Goal: Task Accomplishment & Management: Use online tool/utility

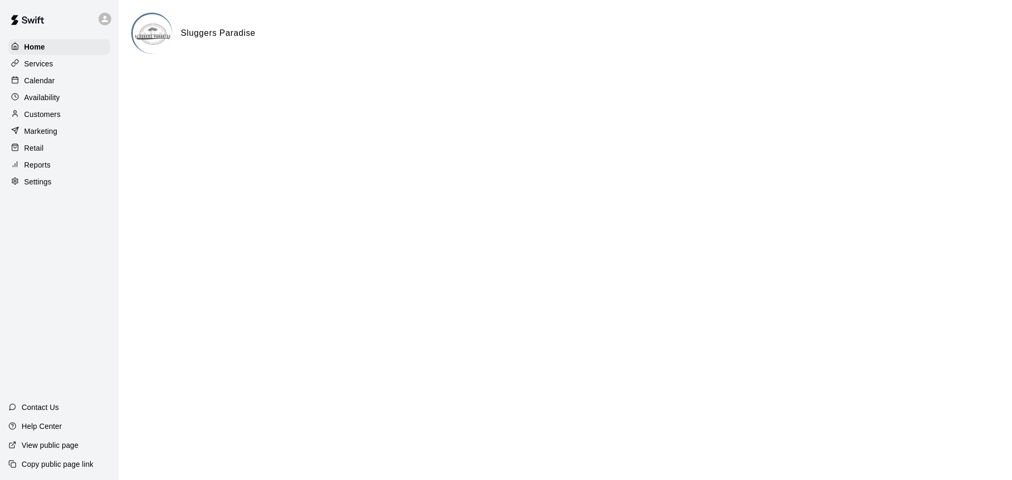
click at [44, 117] on p "Customers" at bounding box center [42, 114] width 36 height 11
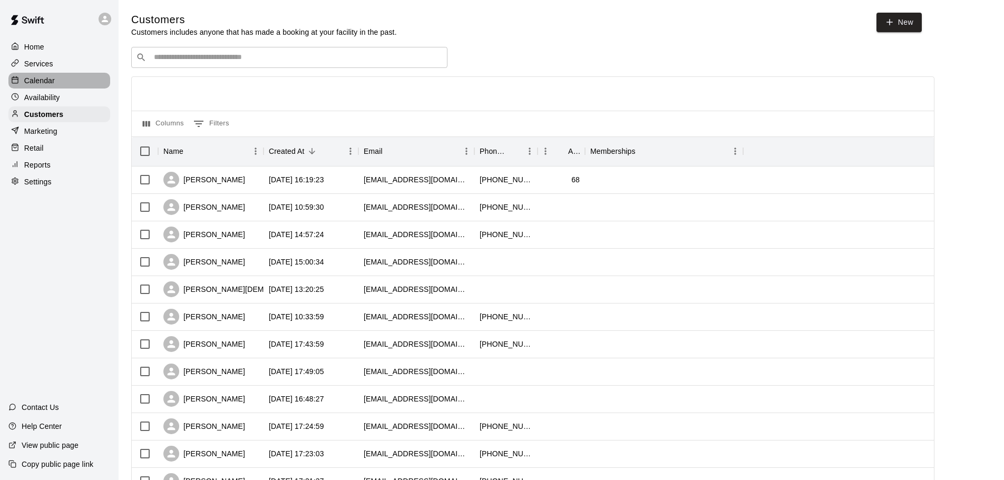
click at [56, 88] on div "Calendar" at bounding box center [59, 81] width 102 height 16
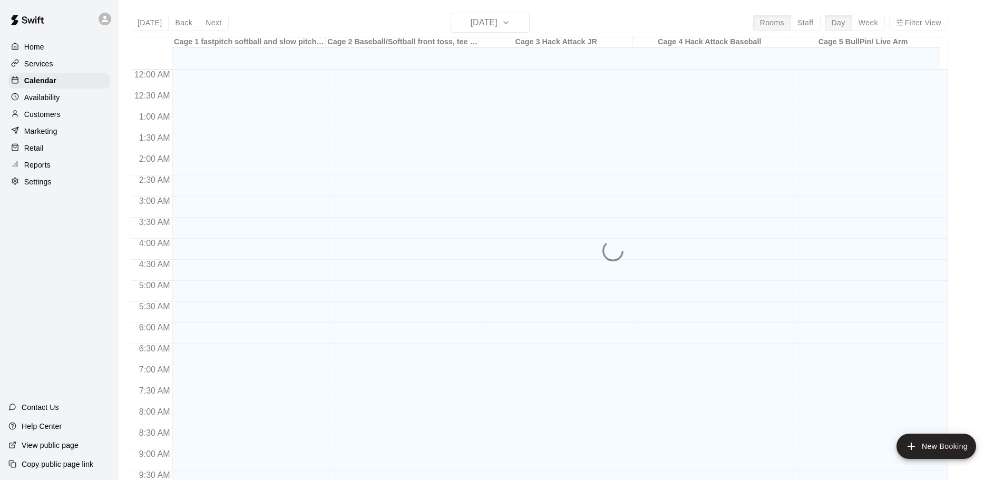
scroll to position [469, 0]
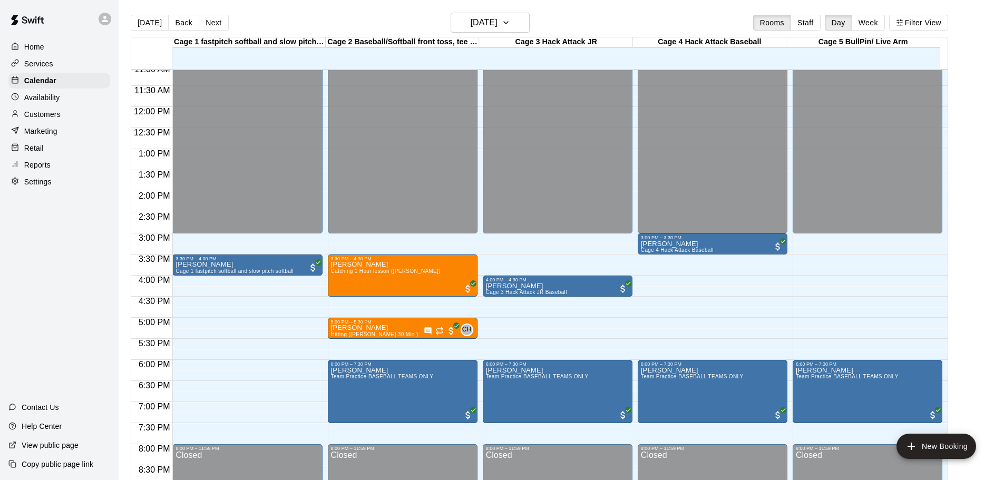
click at [39, 164] on p "Reports" at bounding box center [37, 165] width 26 height 11
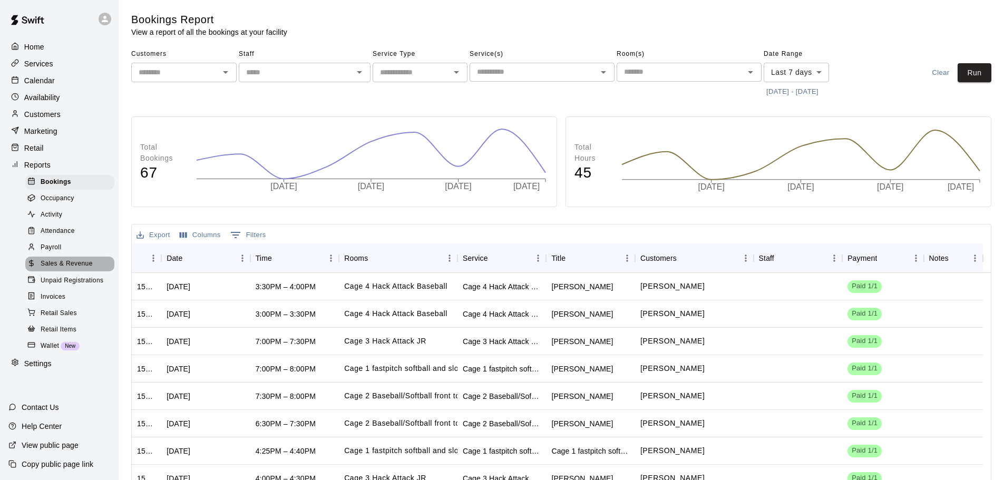
click at [79, 269] on span "Sales & Revenue" at bounding box center [67, 264] width 52 height 11
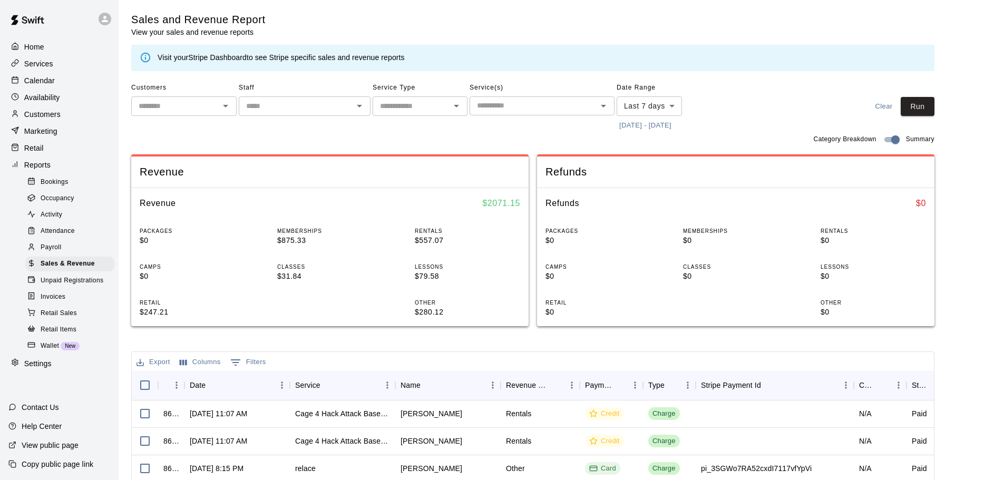
click at [659, 124] on button "[DATE] - [DATE]" at bounding box center [645, 126] width 57 height 16
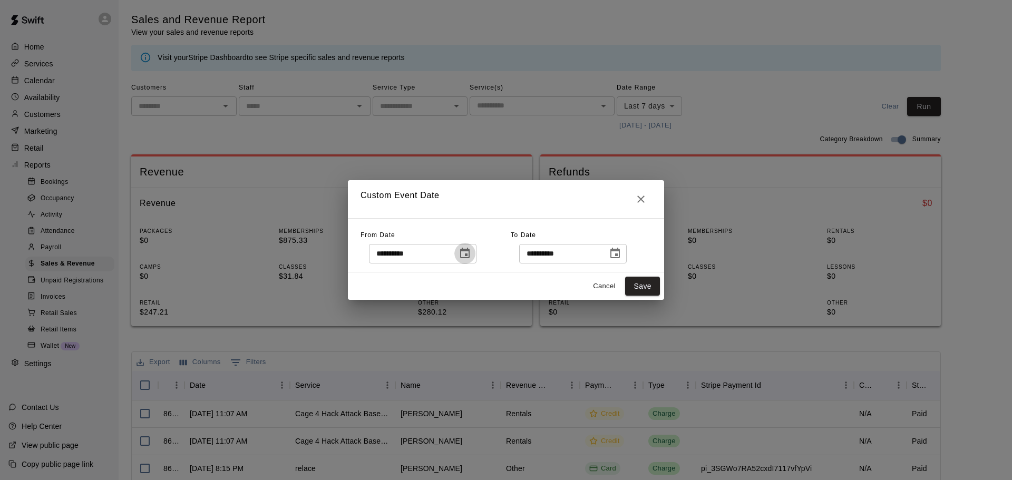
click at [471, 251] on icon "Choose date, selected date is Oct 3, 2025" at bounding box center [465, 253] width 13 height 13
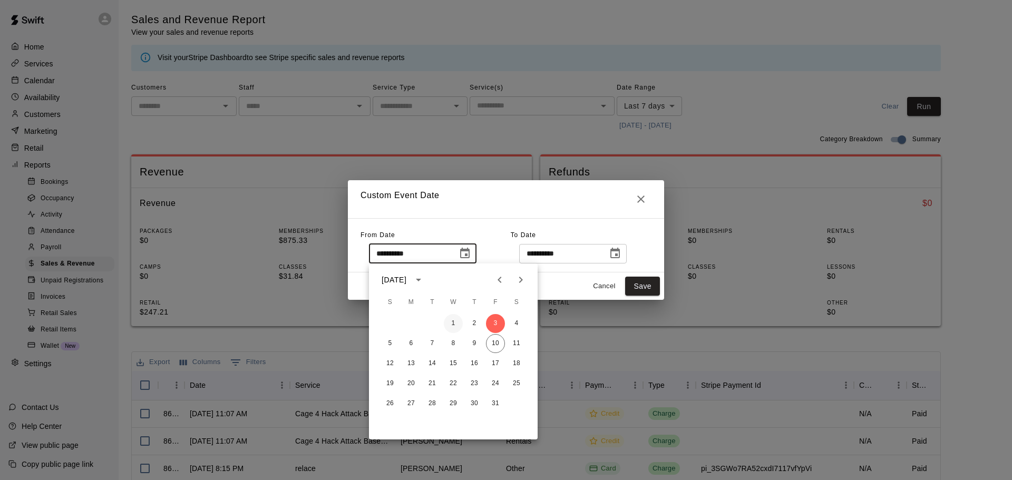
click at [452, 323] on button "1" at bounding box center [453, 323] width 19 height 19
type input "**********"
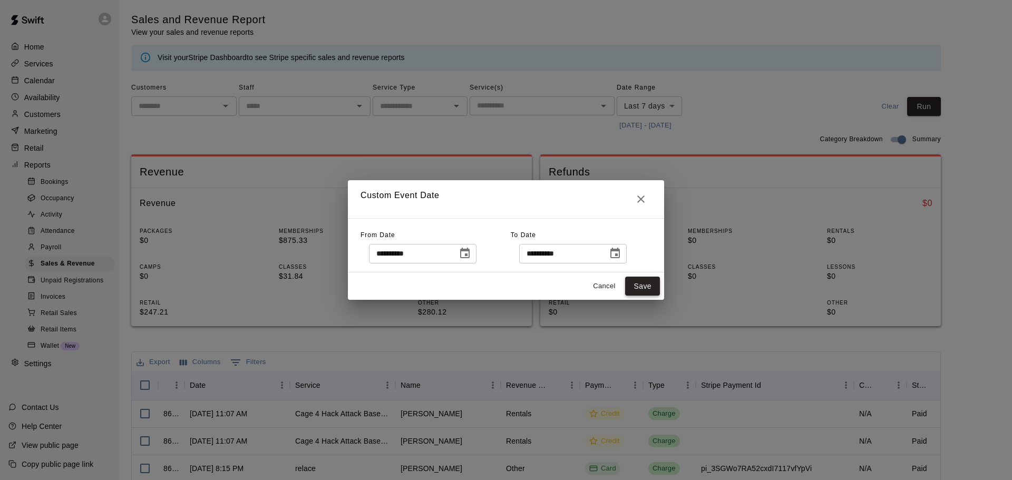
click at [633, 293] on button "Save" at bounding box center [642, 287] width 35 height 20
type input "******"
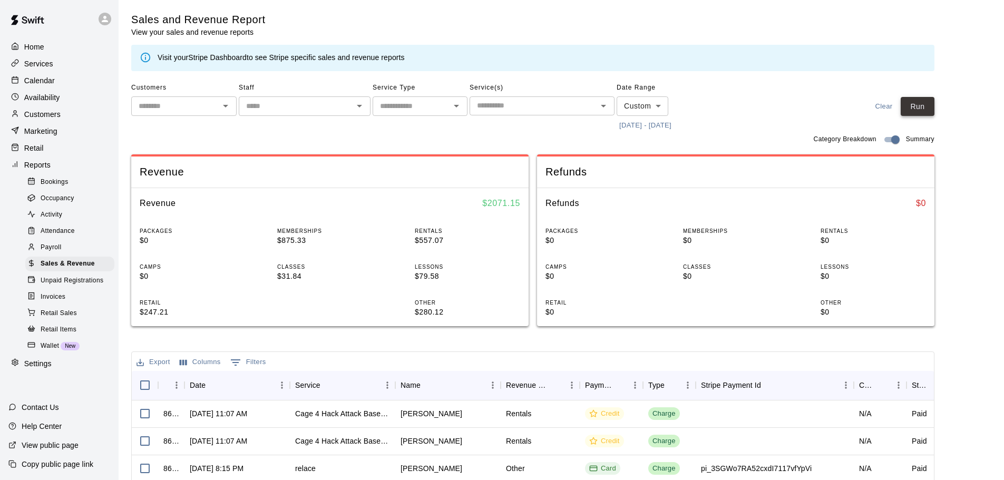
click at [920, 103] on button "Run" at bounding box center [918, 107] width 34 height 20
